Goal: Find specific page/section: Find specific page/section

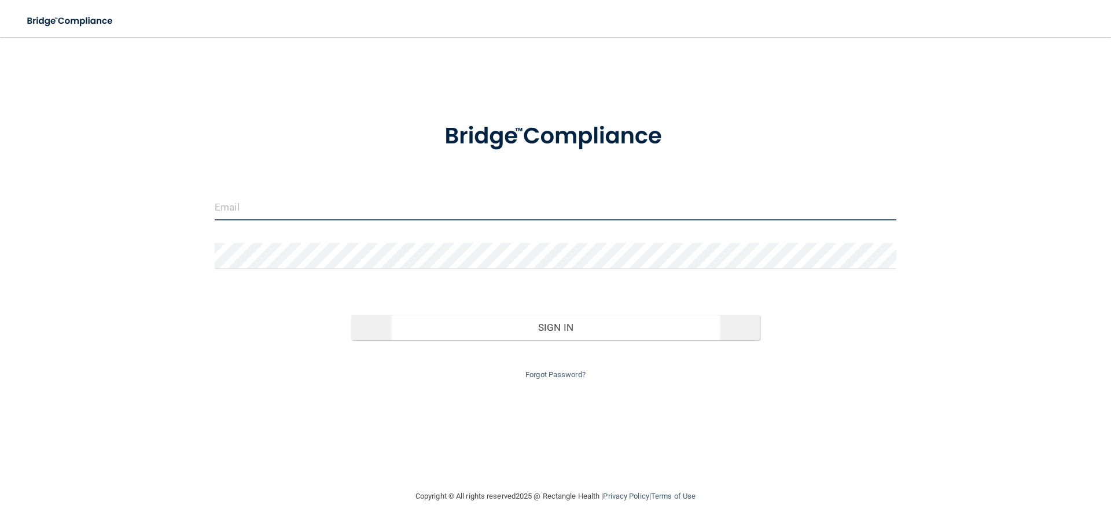
type input "[EMAIL_ADDRESS][DOMAIN_NAME]"
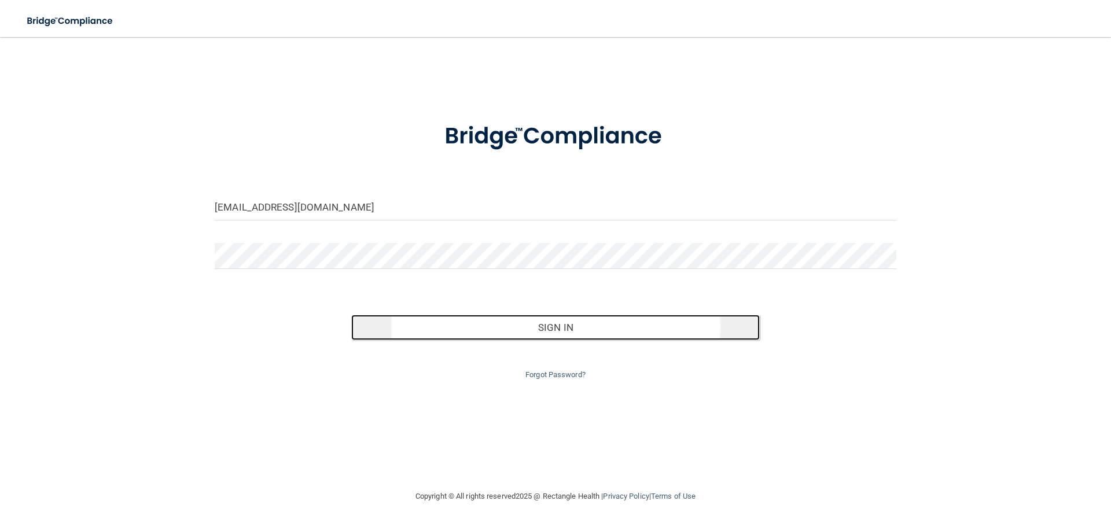
click at [516, 333] on button "Sign In" at bounding box center [555, 327] width 409 height 25
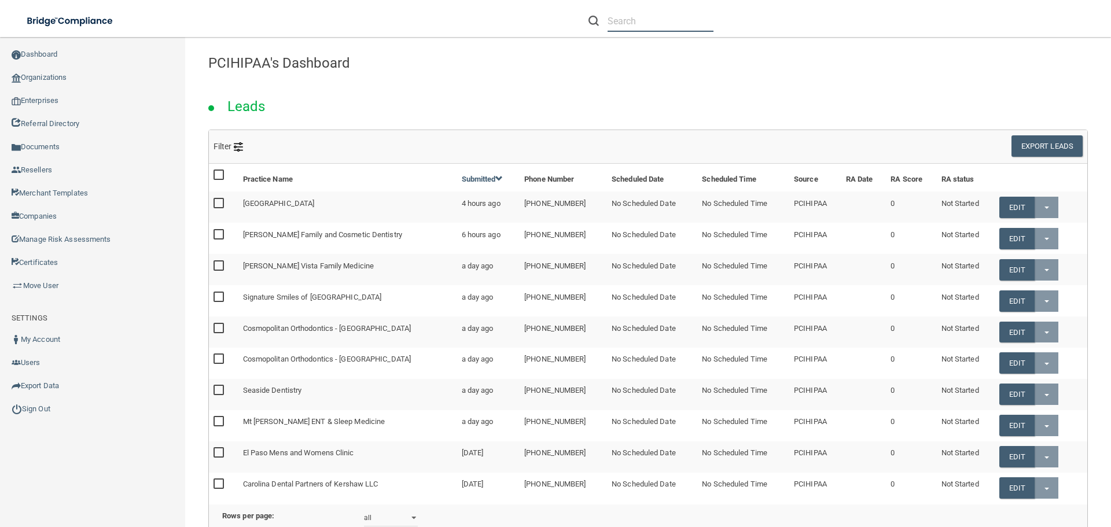
click at [638, 12] on input "text" at bounding box center [661, 20] width 106 height 21
drag, startPoint x: 645, startPoint y: 23, endPoint x: 591, endPoint y: 19, distance: 54.6
click at [592, 19] on div "abyde" at bounding box center [650, 20] width 125 height 21
click at [646, 17] on input "abyde" at bounding box center [661, 20] width 106 height 21
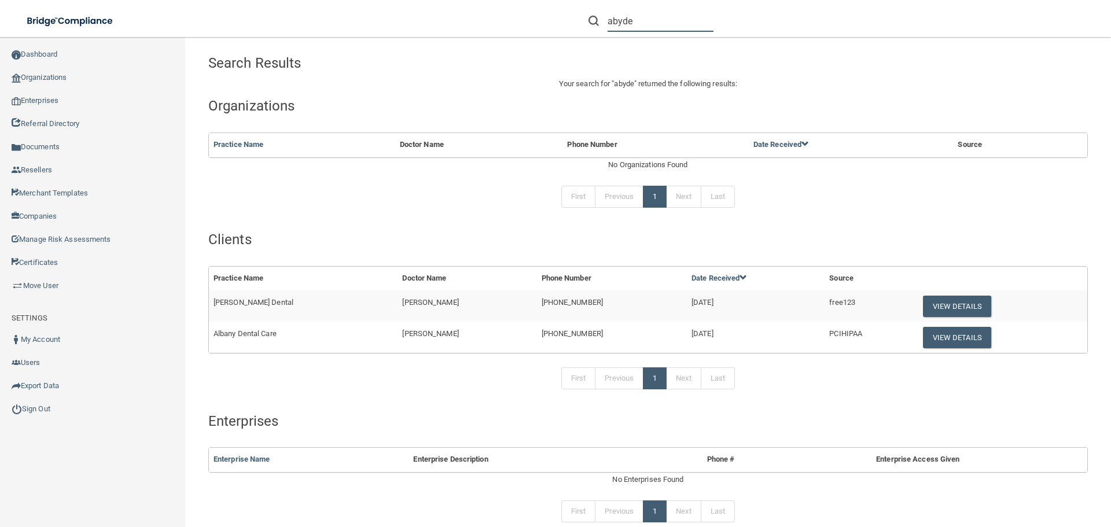
drag, startPoint x: 580, startPoint y: 20, endPoint x: 542, endPoint y: 16, distance: 39.0
click at [540, 17] on div "abyde Manage My Enterprise Manage My Location" at bounding box center [787, 21] width 648 height 42
type input "d"
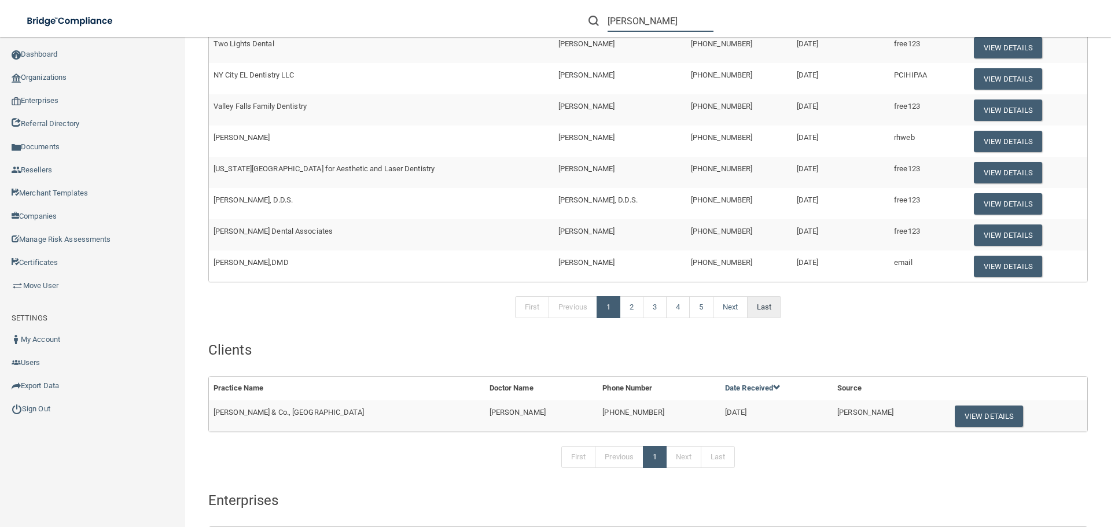
scroll to position [74, 0]
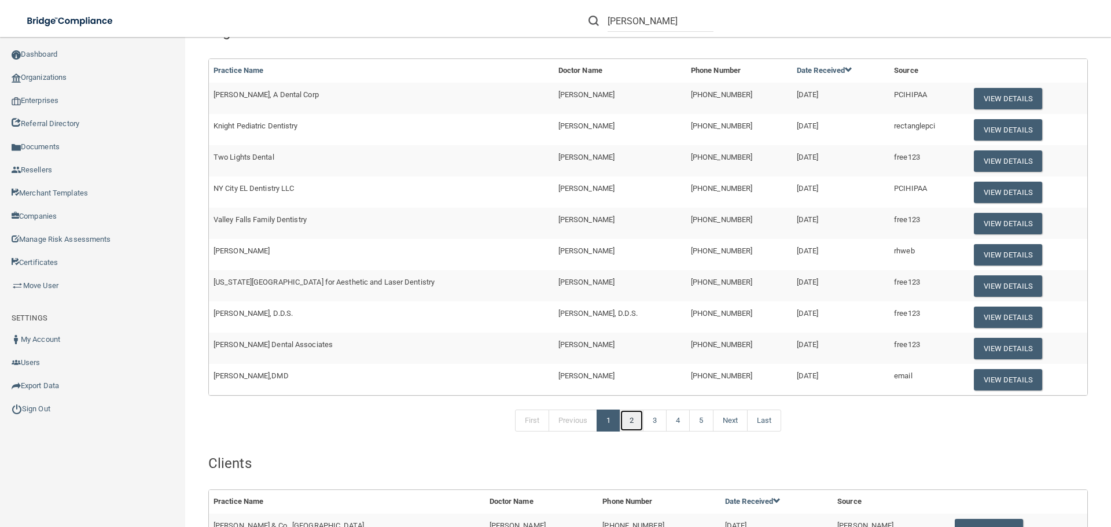
click at [624, 422] on link "2" at bounding box center [632, 421] width 24 height 22
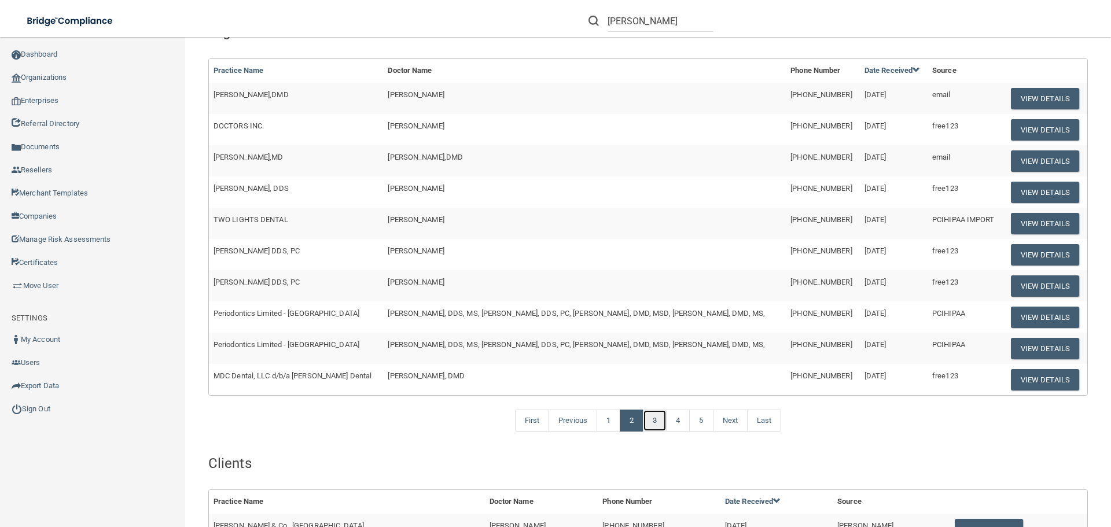
click at [654, 421] on link "3" at bounding box center [655, 421] width 24 height 22
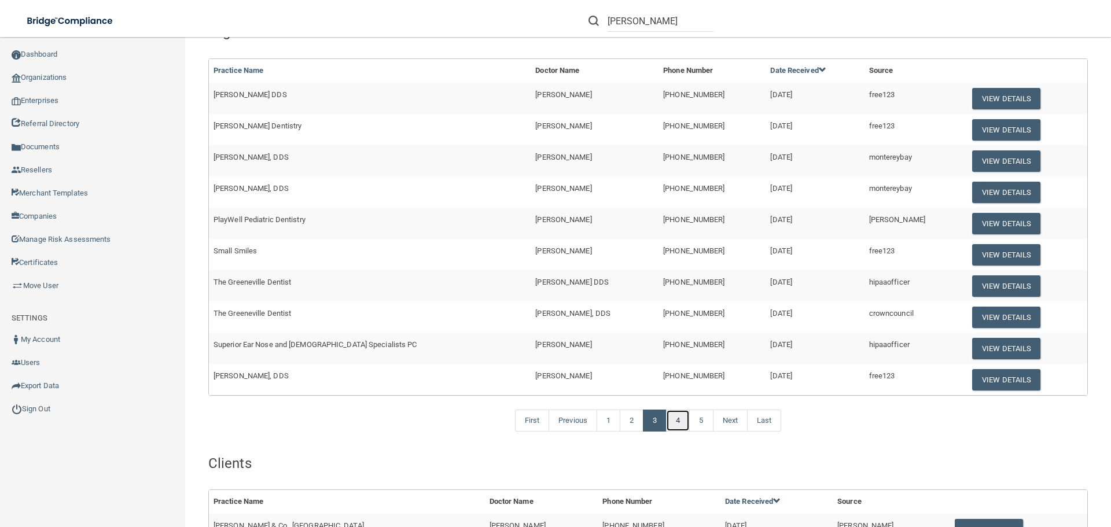
click at [684, 418] on link "4" at bounding box center [678, 421] width 24 height 22
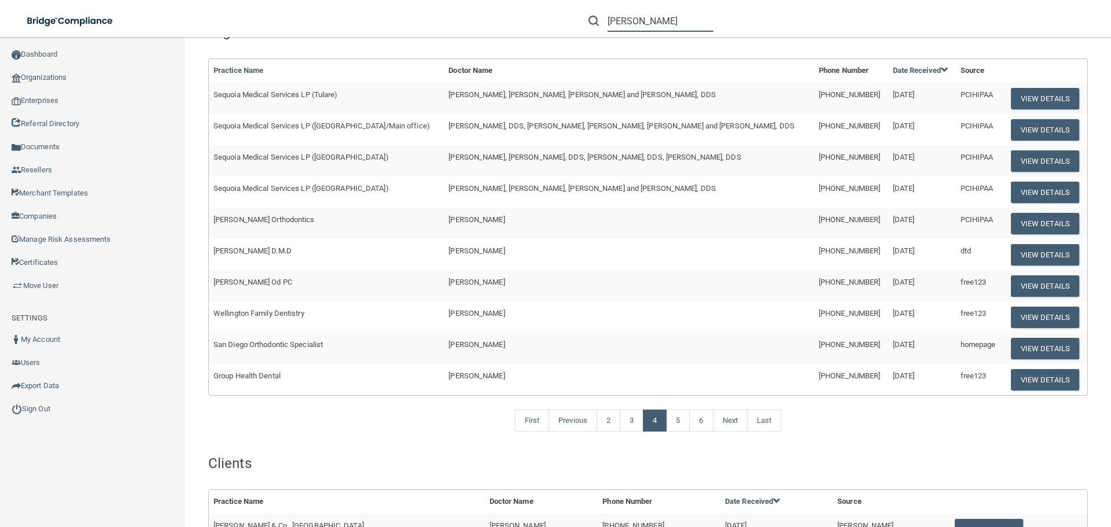
click at [664, 20] on input "[PERSON_NAME]" at bounding box center [661, 20] width 106 height 21
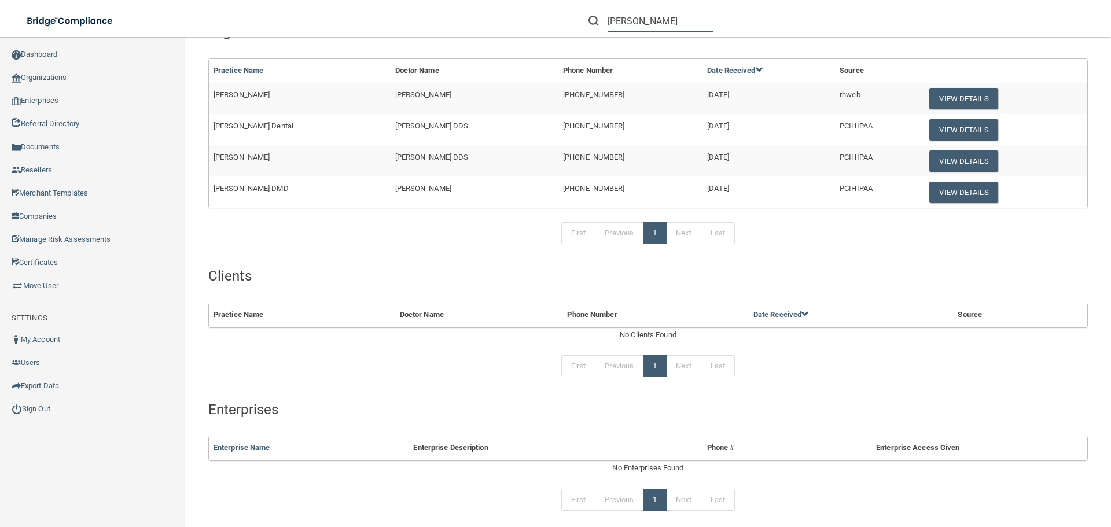
type input "[PERSON_NAME]"
